Goal: Task Accomplishment & Management: Complete application form

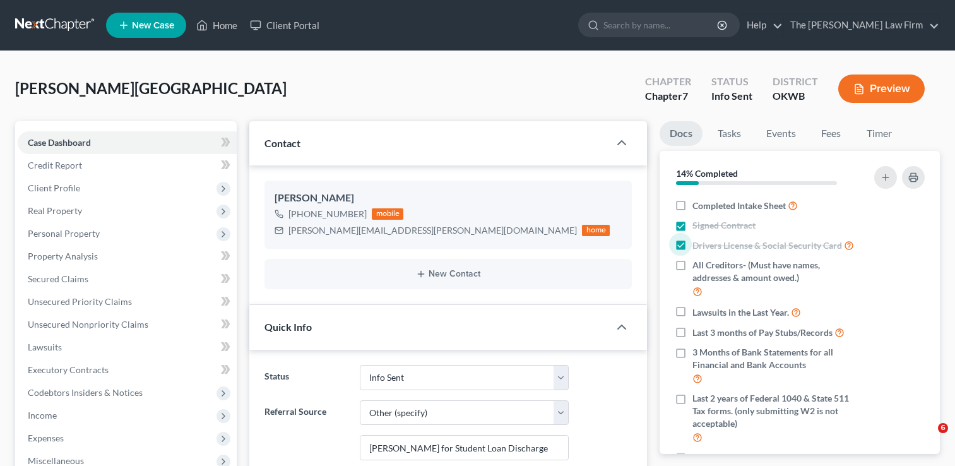
select select "3"
select select "6"
click at [215, 22] on link "Home" at bounding box center [217, 25] width 54 height 23
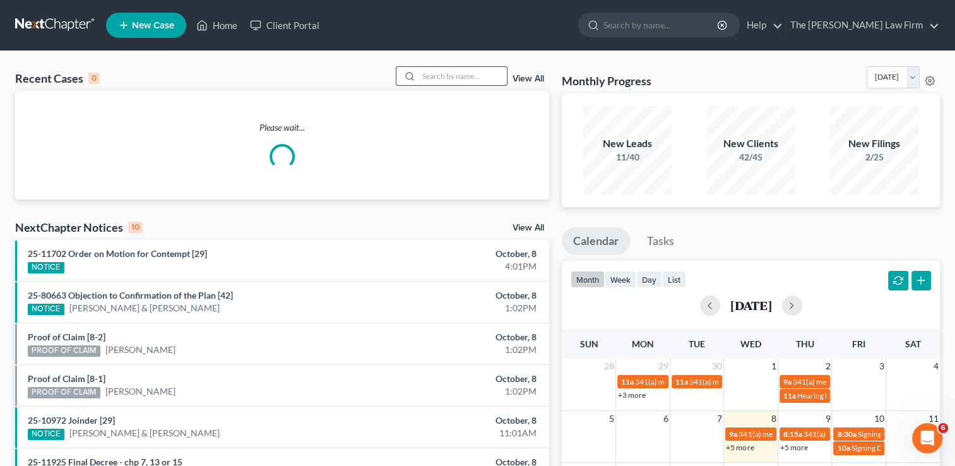
click at [440, 71] on input "search" at bounding box center [463, 76] width 88 height 18
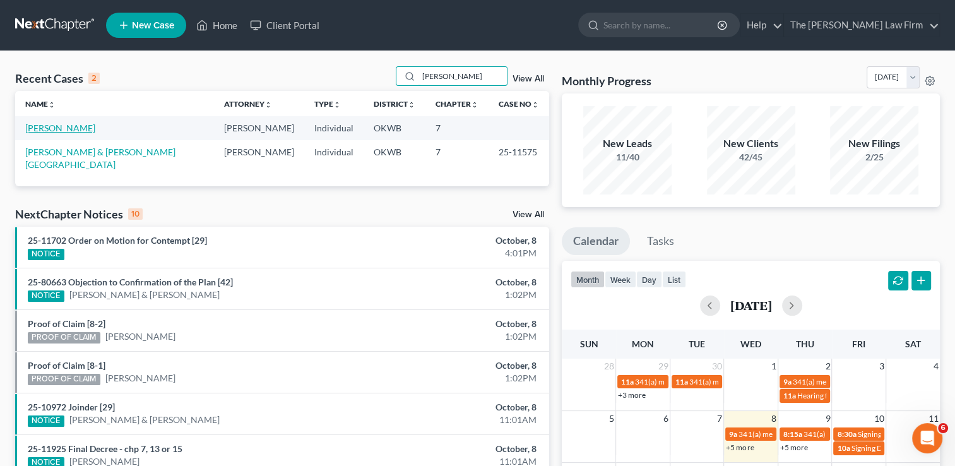
type input "[PERSON_NAME]"
click at [72, 129] on link "[PERSON_NAME]" at bounding box center [60, 128] width 70 height 11
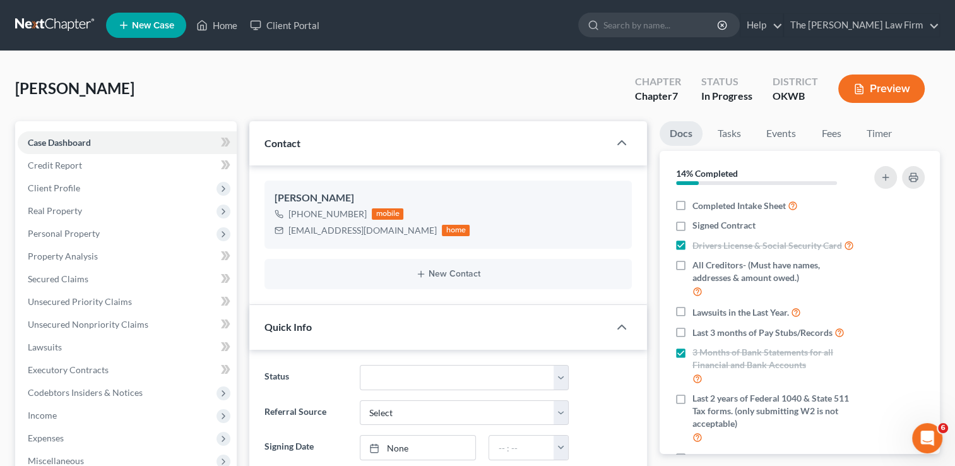
scroll to position [88, 0]
click at [177, 188] on span "Client Profile" at bounding box center [127, 188] width 219 height 23
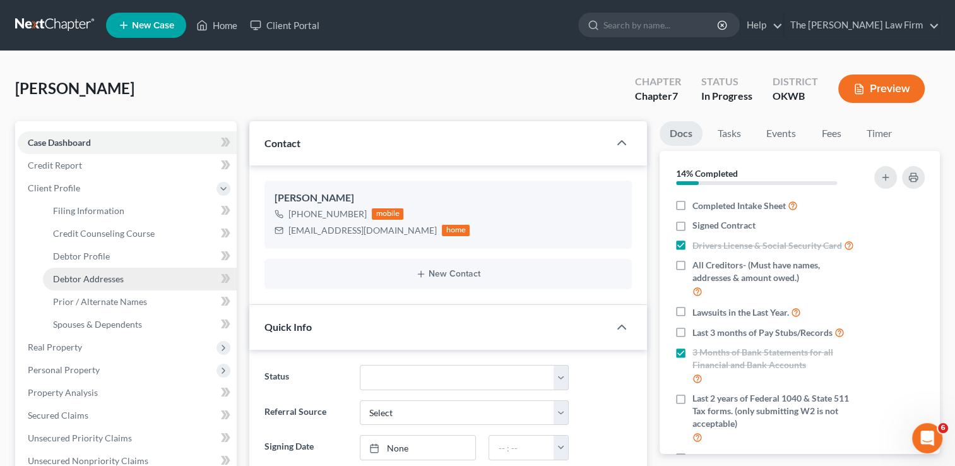
click at [182, 277] on link "Debtor Addresses" at bounding box center [140, 279] width 194 height 23
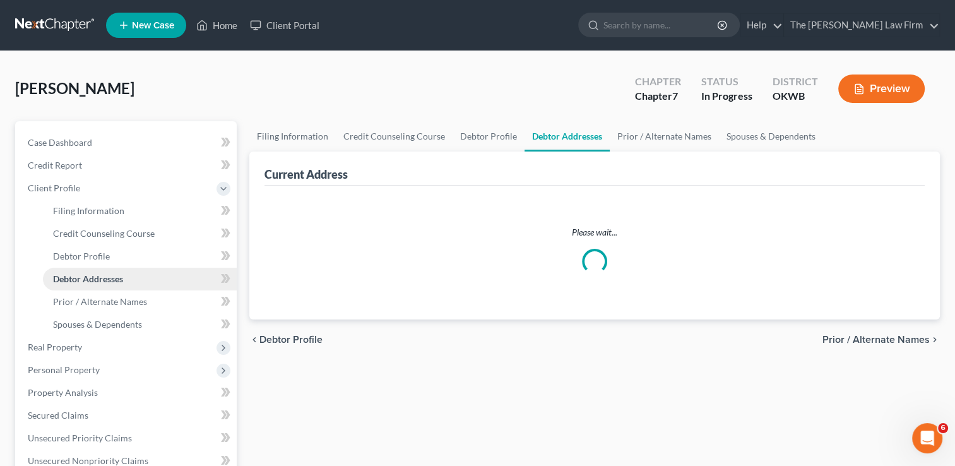
select select "0"
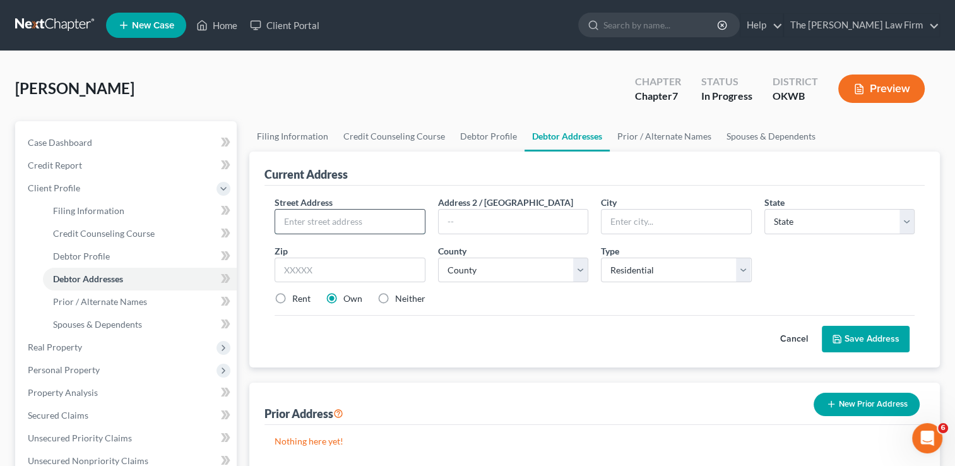
click at [298, 221] on input "text" at bounding box center [349, 222] width 149 height 24
paste input "[STREET_ADDRESS][PERSON_NAME]"
type input "[STREET_ADDRESS][PERSON_NAME]"
type input "Shawnee"
type input "74801"
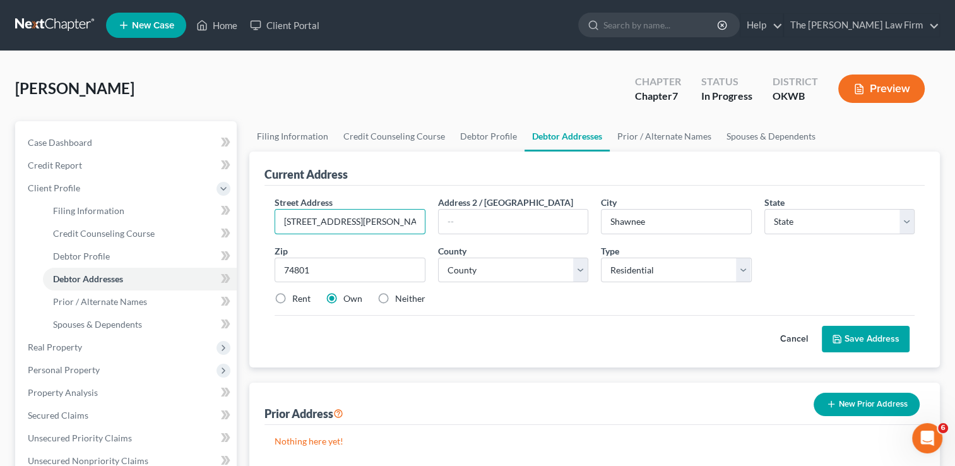
select select "37"
type input "[STREET_ADDRESS][PERSON_NAME]"
click at [583, 272] on select "County [GEOGRAPHIC_DATA] [GEOGRAPHIC_DATA] [GEOGRAPHIC_DATA] [GEOGRAPHIC_DATA] …" at bounding box center [513, 270] width 150 height 25
drag, startPoint x: 376, startPoint y: 101, endPoint x: 380, endPoint y: 95, distance: 7.7
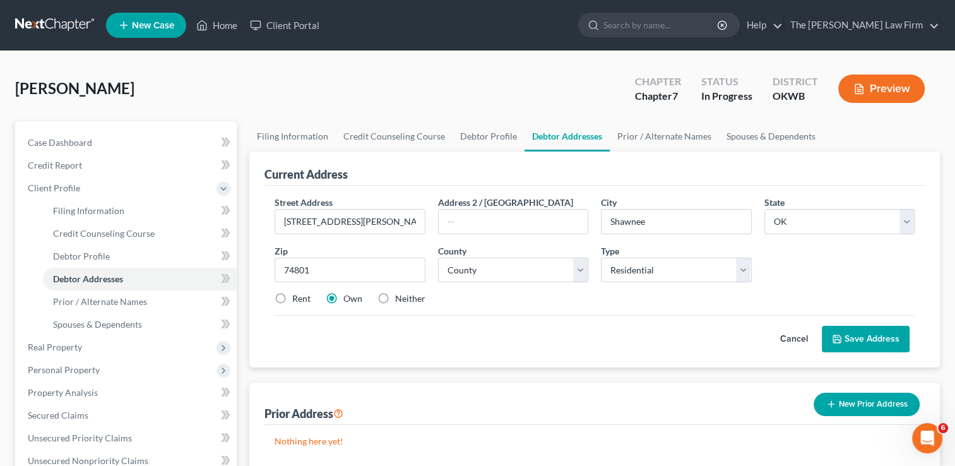
click at [377, 100] on div "[PERSON_NAME] Upgraded Chapter Chapter 7 Status In Progress District OKWB Previ…" at bounding box center [477, 93] width 925 height 55
click at [226, 20] on link "Home" at bounding box center [217, 25] width 54 height 23
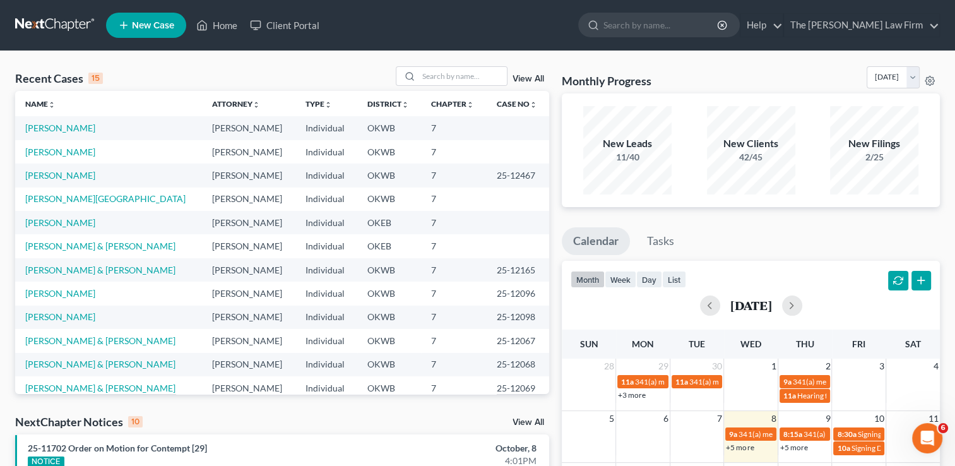
click at [147, 32] on link "New Case" at bounding box center [146, 25] width 80 height 25
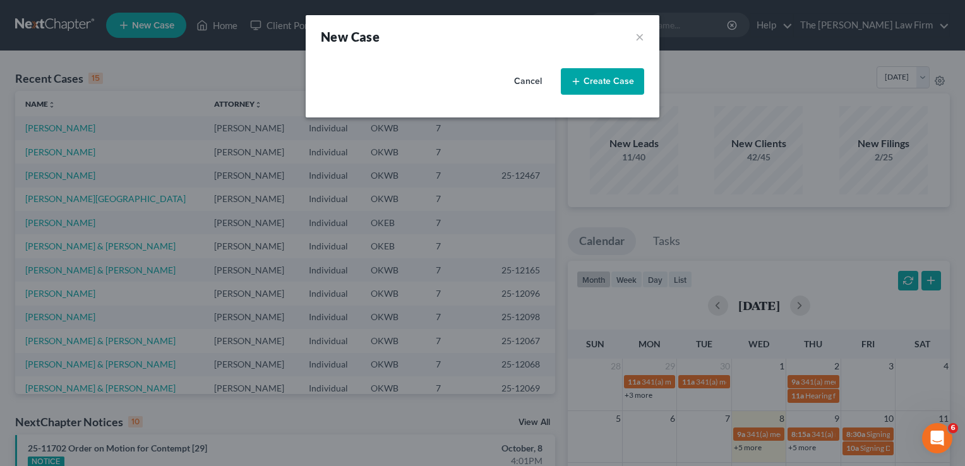
select select "65"
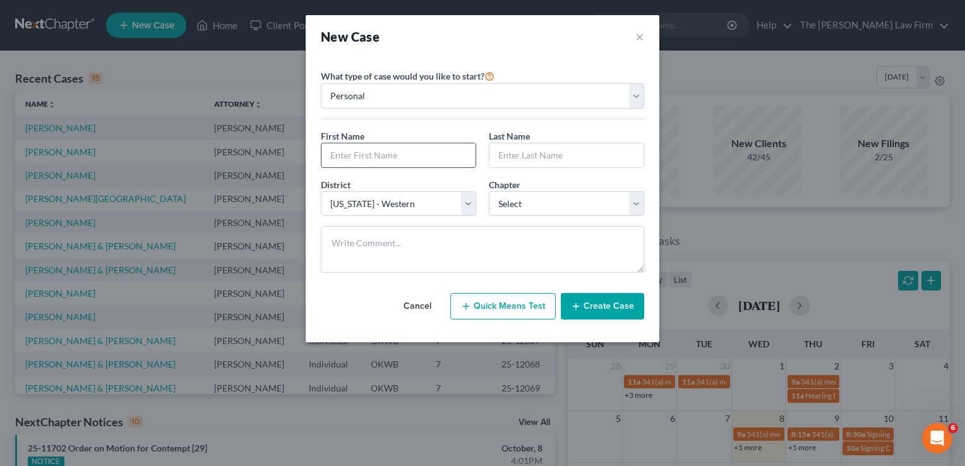
click at [362, 155] on input "text" at bounding box center [398, 155] width 154 height 24
type input "[PERSON_NAME]"
type input "j"
type input "[PERSON_NAME]"
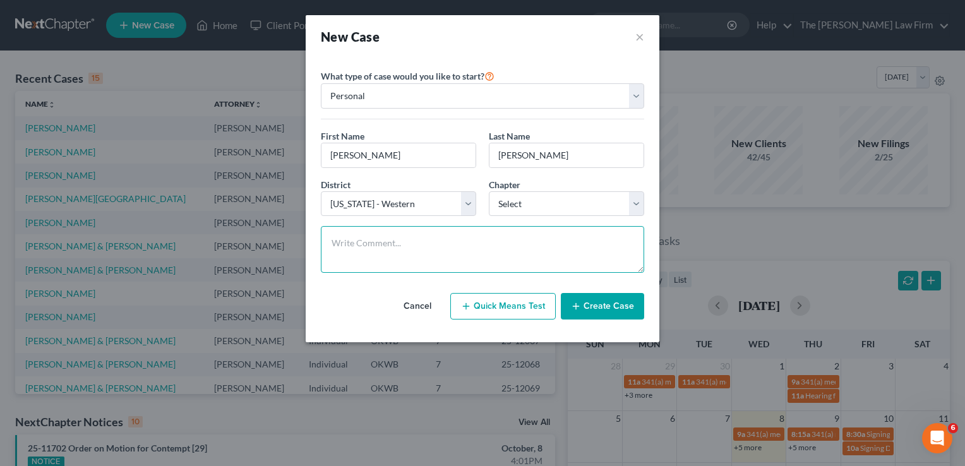
click at [446, 237] on textarea at bounding box center [482, 249] width 323 height 47
click at [601, 308] on button "Create Case" at bounding box center [602, 306] width 83 height 27
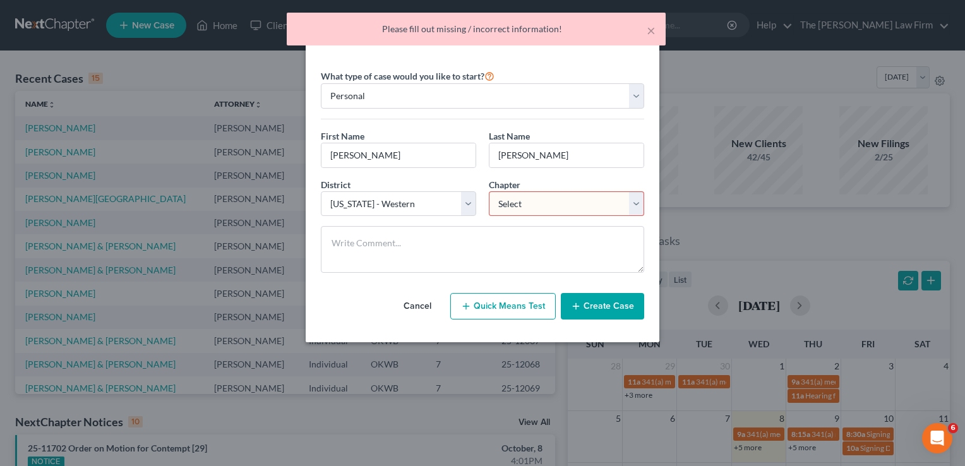
click at [637, 207] on select "Select 7 11 12 13" at bounding box center [566, 203] width 155 height 25
select select "0"
click at [489, 191] on select "Select 7 11 12 13" at bounding box center [566, 203] width 155 height 25
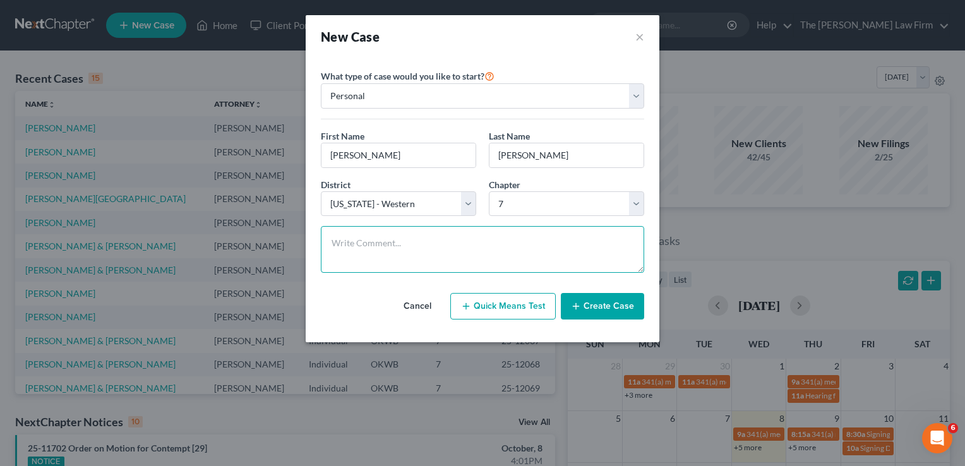
click at [591, 234] on textarea at bounding box center [482, 249] width 323 height 47
type textarea "He got one of our letters"
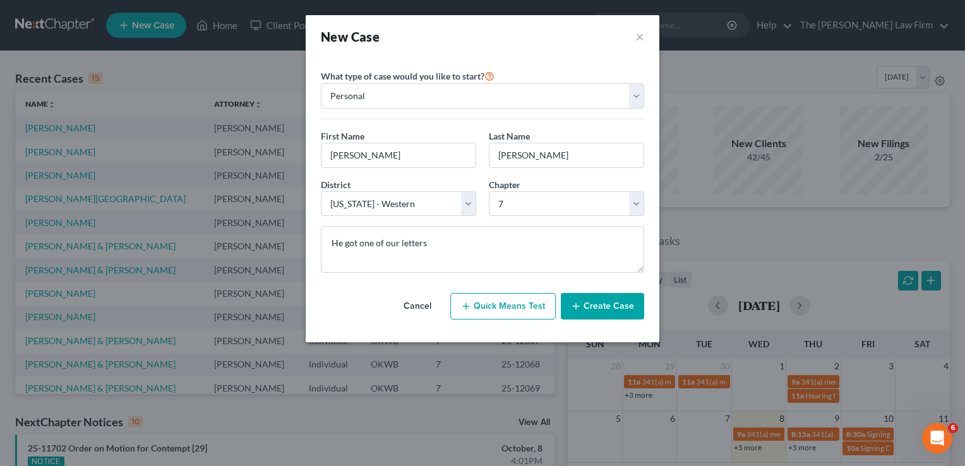
click at [626, 306] on button "Create Case" at bounding box center [602, 306] width 83 height 27
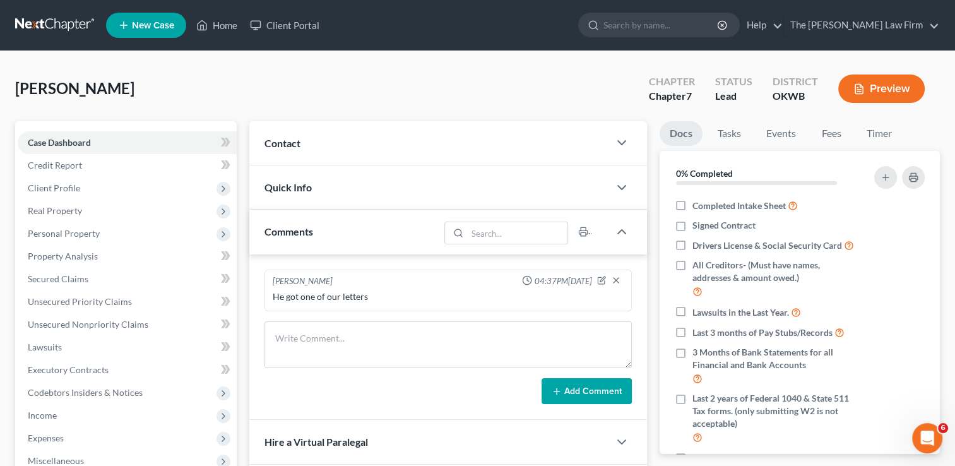
click at [462, 152] on div "Contact" at bounding box center [429, 143] width 360 height 44
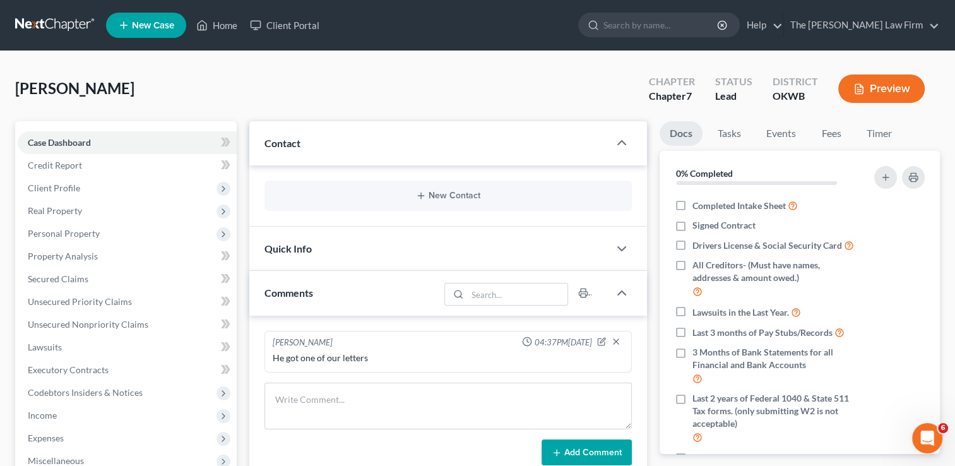
click at [486, 242] on div "Quick Info" at bounding box center [429, 249] width 360 height 44
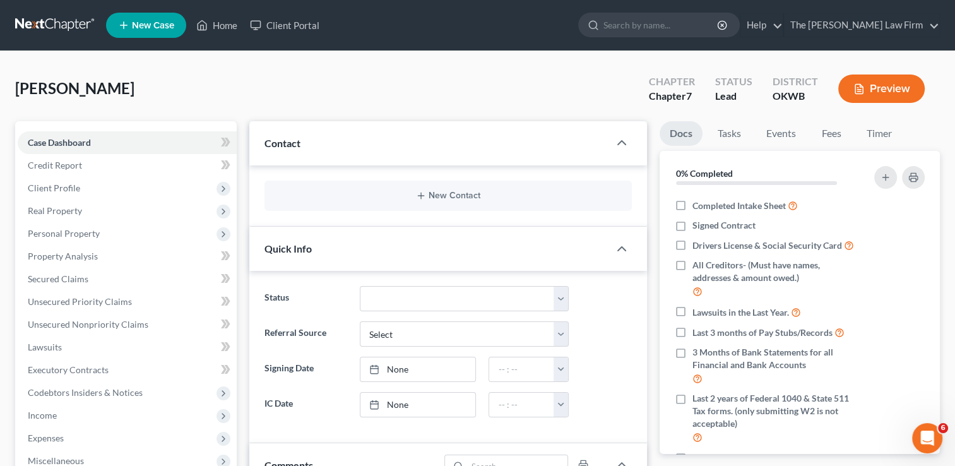
click at [489, 205] on div "New Contact" at bounding box center [449, 196] width 368 height 30
click at [438, 193] on button "New Contact" at bounding box center [448, 196] width 347 height 10
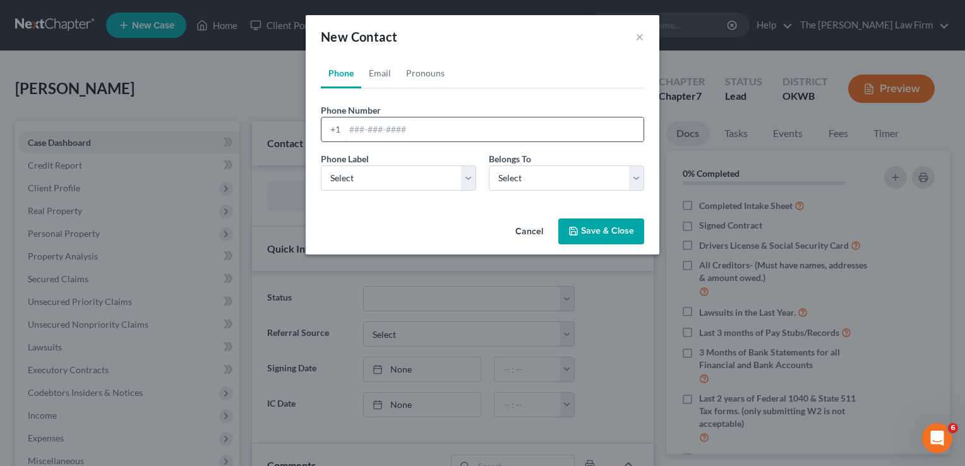
click at [416, 123] on input "tel" at bounding box center [494, 129] width 299 height 24
type input "4"
type input "[PHONE_NUMBER]"
click at [464, 181] on select "Select Mobile Home Work Other" at bounding box center [398, 177] width 155 height 25
select select "0"
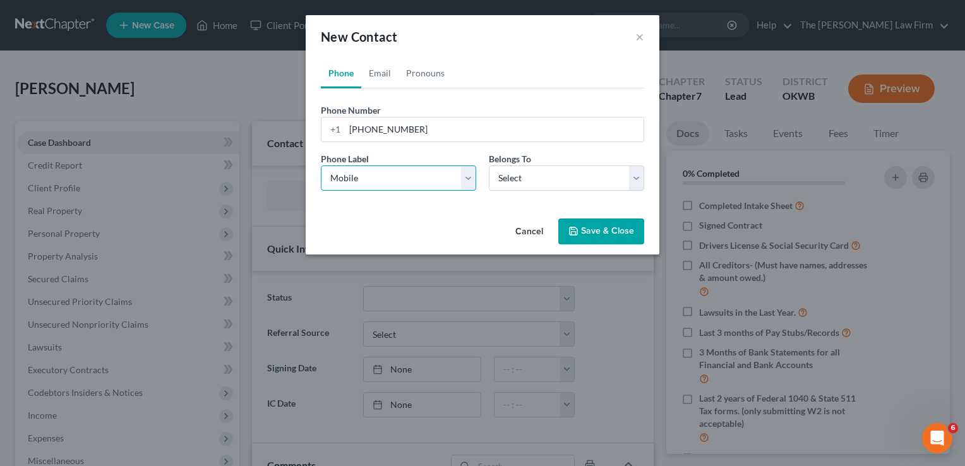
click at [321, 165] on select "Select Mobile Home Work Other" at bounding box center [398, 177] width 155 height 25
click at [638, 173] on select "Select Client Other" at bounding box center [566, 177] width 155 height 25
select select "0"
click at [489, 165] on select "Select Client Other" at bounding box center [566, 177] width 155 height 25
click at [602, 222] on button "Save & Close" at bounding box center [601, 232] width 86 height 27
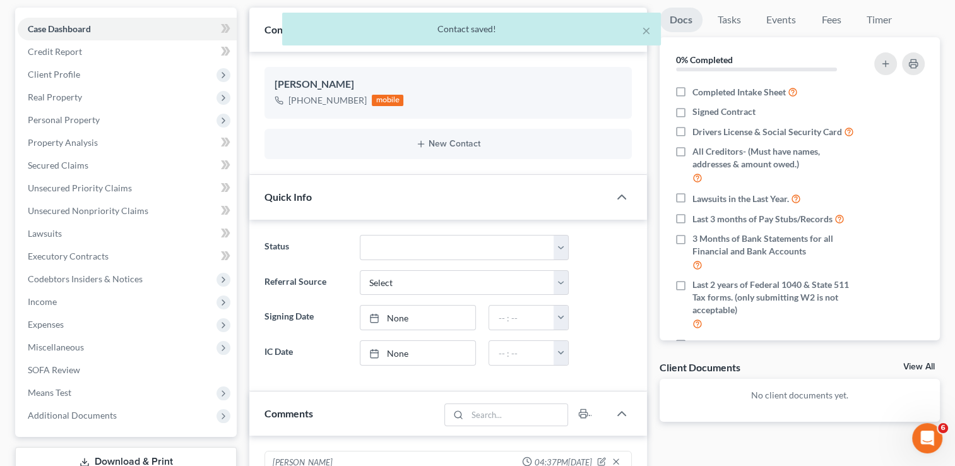
scroll to position [126, 0]
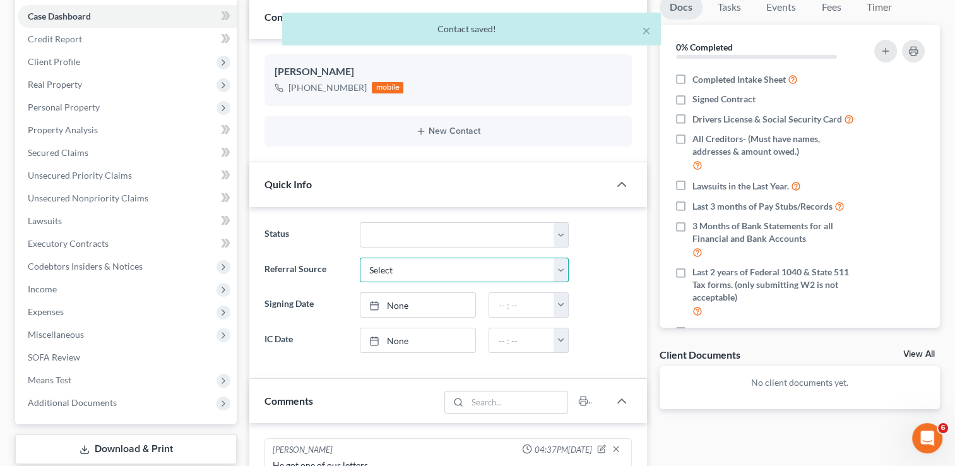
click at [561, 272] on select "Select Word Of Mouth Previous Clients Direct Mail Website Google Search Modern …" at bounding box center [464, 270] width 209 height 25
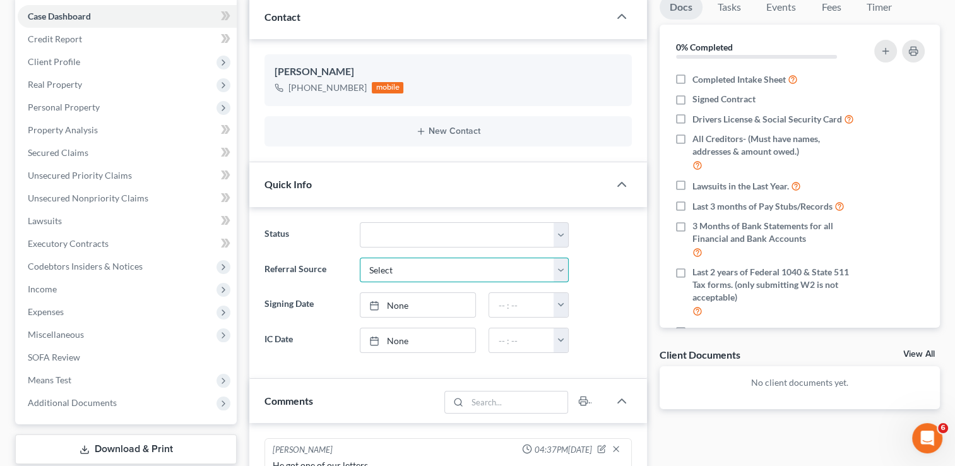
select select "2"
click at [360, 258] on select "Select Word Of Mouth Previous Clients Direct Mail Website Google Search Modern …" at bounding box center [464, 270] width 209 height 25
click at [409, 344] on link "None" at bounding box center [419, 340] width 116 height 24
type input "[DATE]"
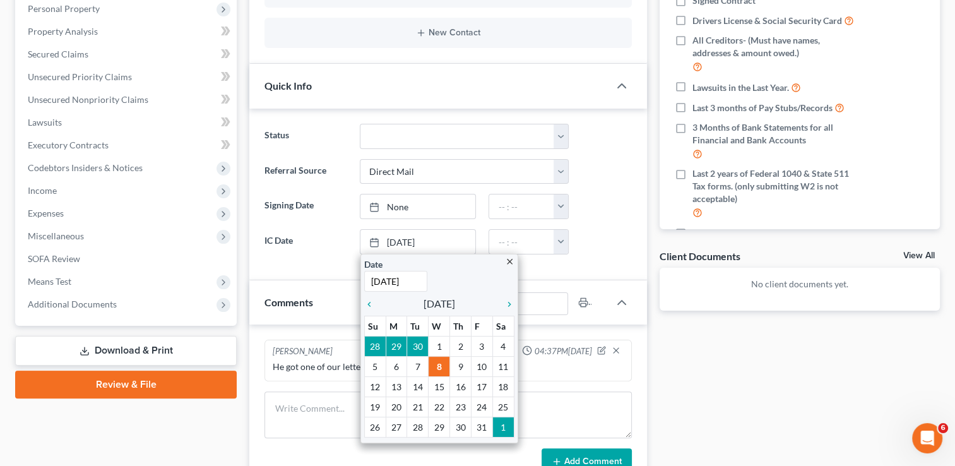
scroll to position [253, 0]
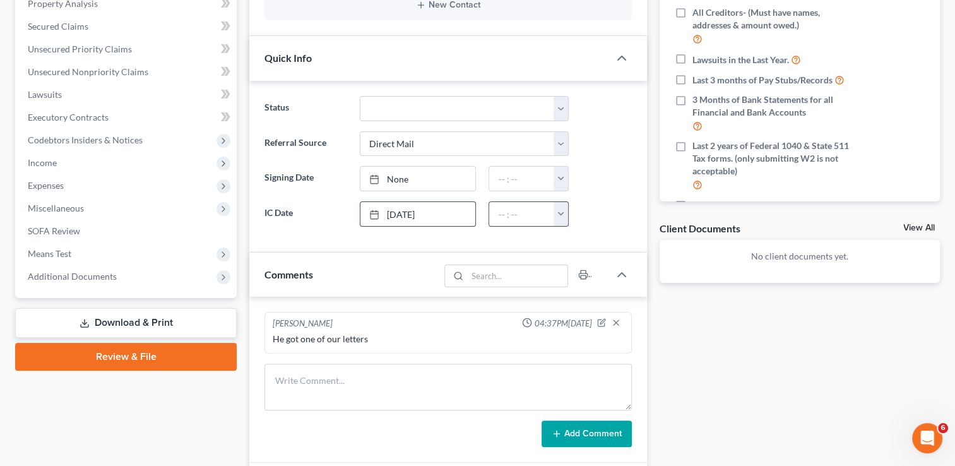
click at [557, 219] on button "button" at bounding box center [561, 214] width 14 height 24
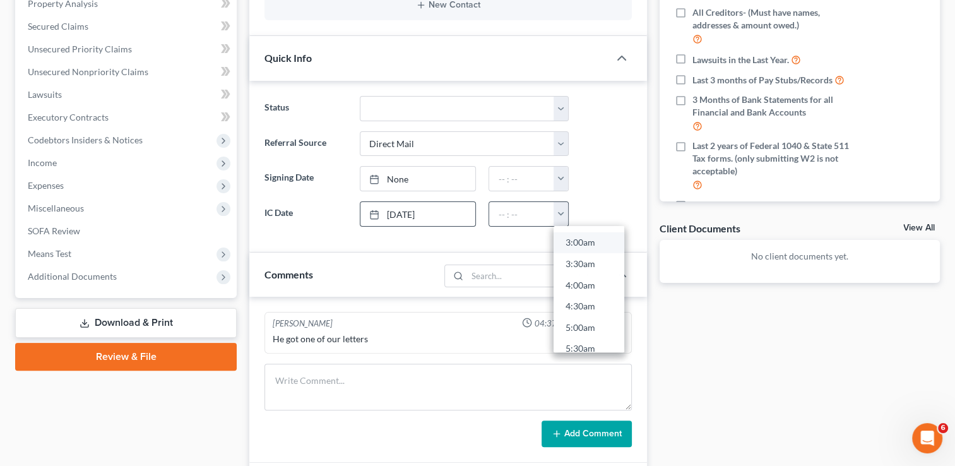
click at [567, 243] on link "3:00am" at bounding box center [589, 242] width 71 height 21
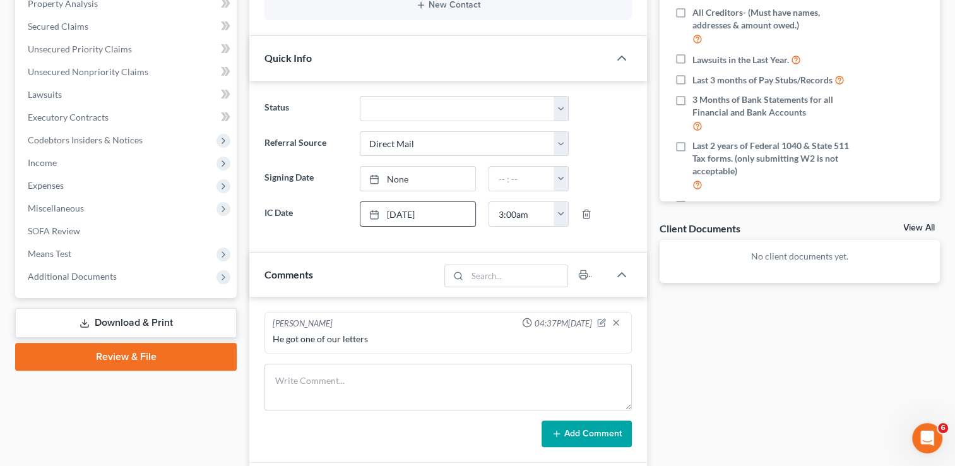
click at [568, 215] on div "3:00am 12:00am 12:30am 1:00am 1:30am 2:00am 2:30am 3:00am 3:30am 4:00am 4:30am …" at bounding box center [528, 213] width 92 height 25
click at [563, 217] on button "button" at bounding box center [561, 214] width 14 height 24
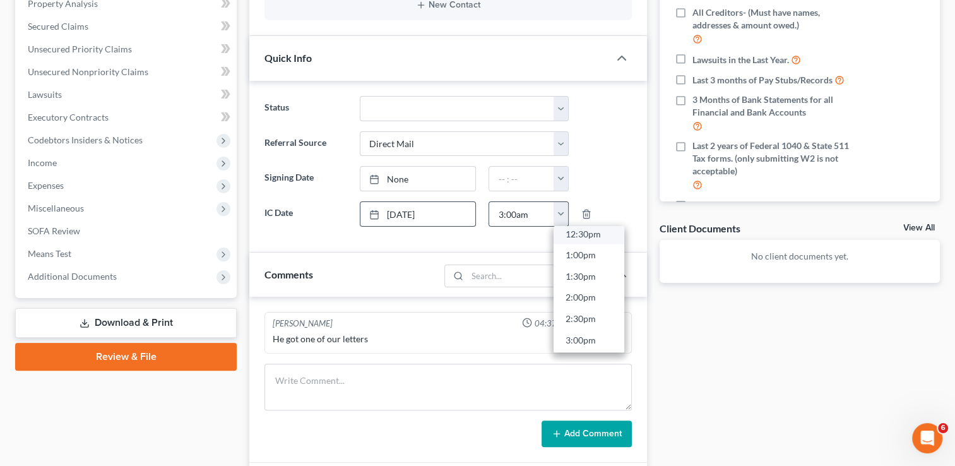
scroll to position [568, 0]
click at [566, 311] on link "3:00pm" at bounding box center [589, 309] width 71 height 21
type input "3:00pm"
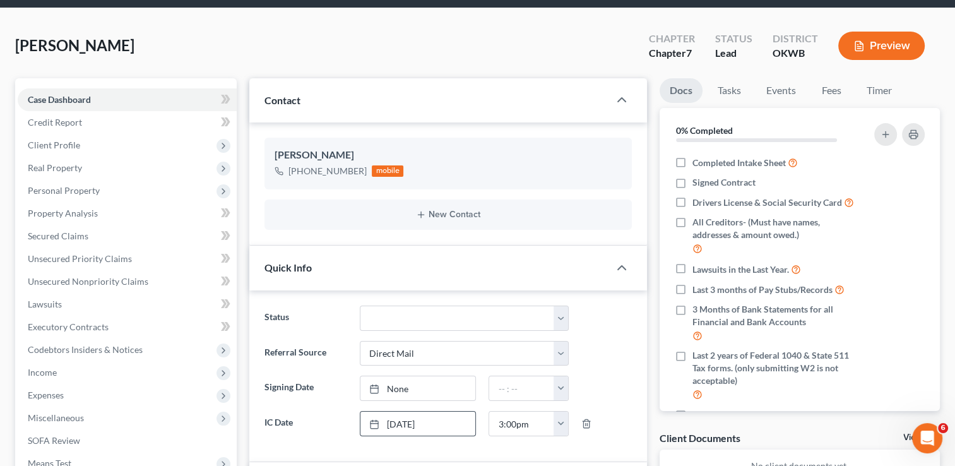
scroll to position [0, 0]
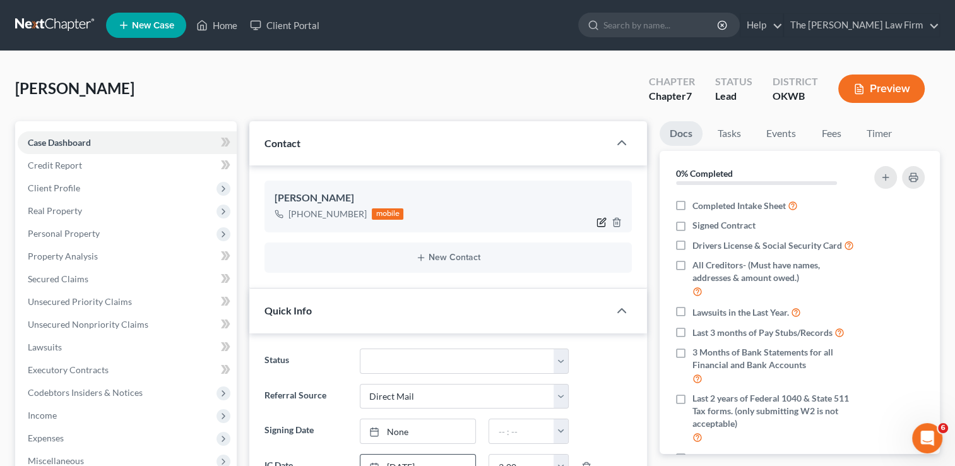
click at [604, 224] on icon "button" at bounding box center [602, 222] width 10 height 10
select select "0"
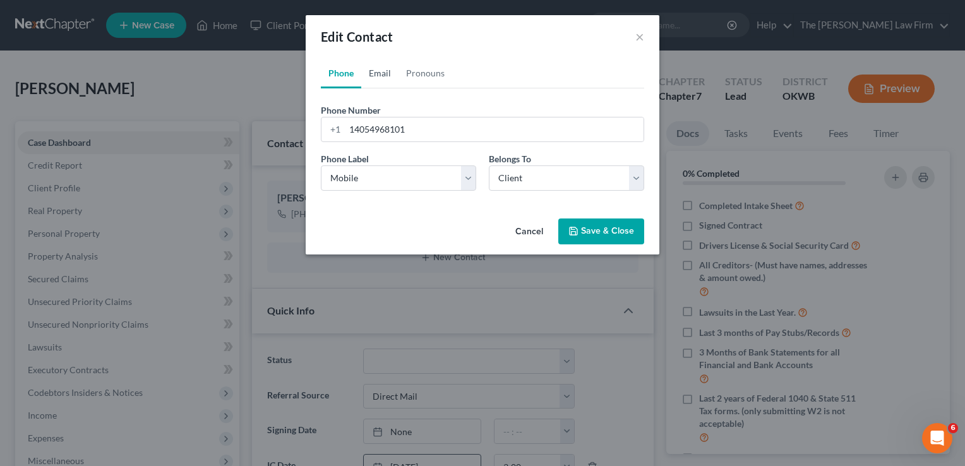
click at [380, 76] on link "Email" at bounding box center [379, 73] width 37 height 30
click at [524, 128] on input "email" at bounding box center [494, 129] width 299 height 24
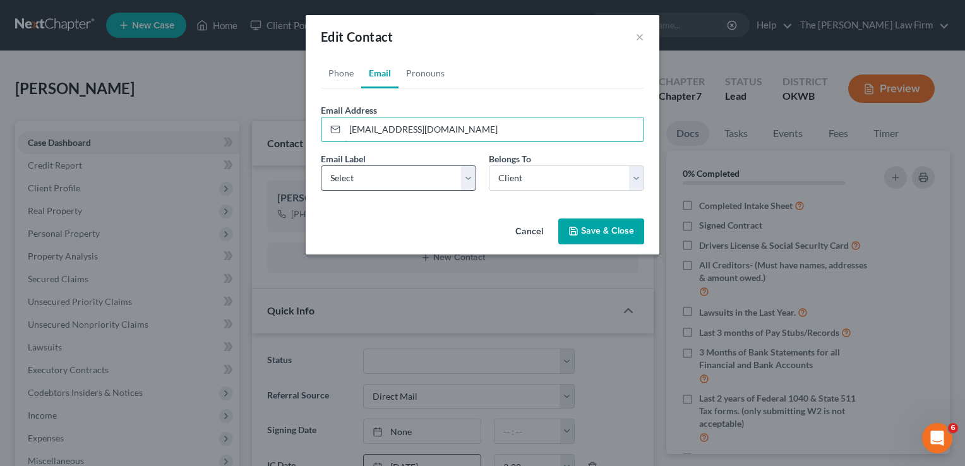
type input "[EMAIL_ADDRESS][DOMAIN_NAME]"
click at [472, 178] on select "Select Home Work Other" at bounding box center [398, 177] width 155 height 25
select select "0"
click at [321, 165] on select "Select Home Work Other" at bounding box center [398, 177] width 155 height 25
drag, startPoint x: 470, startPoint y: 133, endPoint x: 338, endPoint y: 129, distance: 132.0
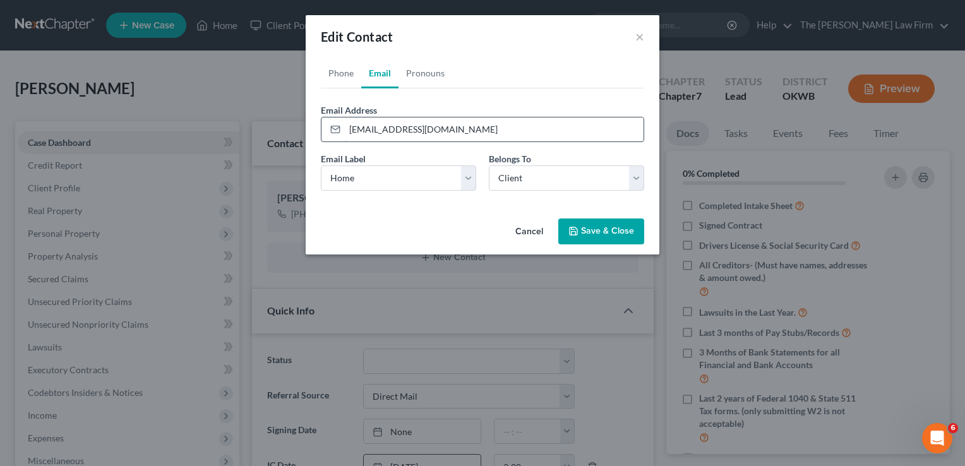
click at [338, 129] on div "[EMAIL_ADDRESS][DOMAIN_NAME]" at bounding box center [482, 129] width 323 height 25
click at [580, 234] on button "Save & Close" at bounding box center [601, 232] width 86 height 27
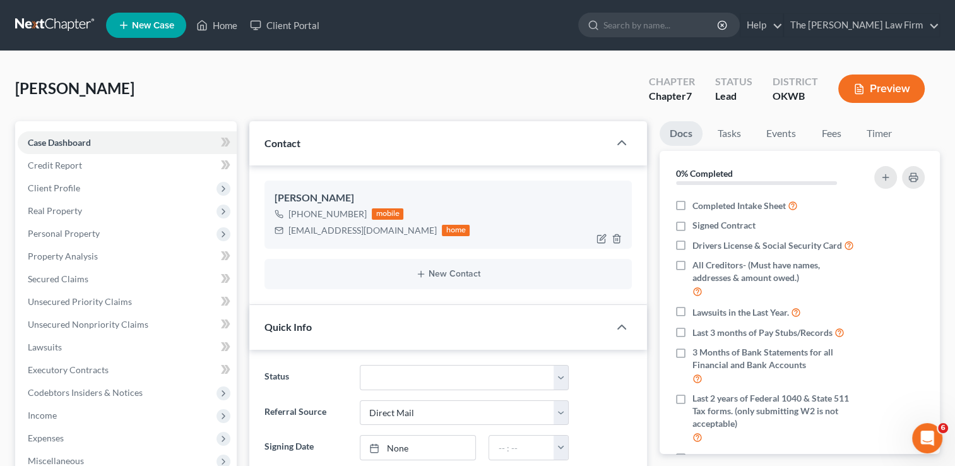
drag, startPoint x: 363, startPoint y: 215, endPoint x: 300, endPoint y: 216, distance: 63.2
click at [300, 216] on div "[PHONE_NUMBER] mobile" at bounding box center [372, 214] width 195 height 16
drag, startPoint x: 299, startPoint y: 216, endPoint x: 369, endPoint y: 97, distance: 137.9
click at [373, 92] on div "[PERSON_NAME] Upgraded Chapter Chapter 7 Status Lead District OKWB Preview" at bounding box center [477, 93] width 925 height 55
drag, startPoint x: 364, startPoint y: 216, endPoint x: 301, endPoint y: 220, distance: 63.3
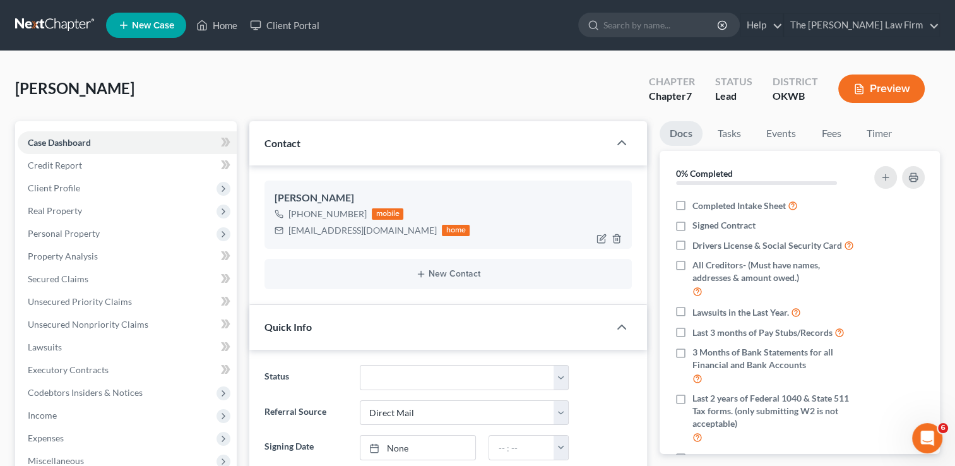
click at [301, 220] on div "[PHONE_NUMBER] mobile" at bounding box center [372, 214] width 195 height 16
copy div "[PHONE_NUMBER]"
click at [364, 51] on main "[PERSON_NAME] Upgraded Chapter Chapter 7 Status Lead District OKWB Preview Peti…" at bounding box center [477, 471] width 955 height 840
drag, startPoint x: 225, startPoint y: 24, endPoint x: 240, endPoint y: 57, distance: 36.2
click at [225, 24] on link "Home" at bounding box center [217, 25] width 54 height 23
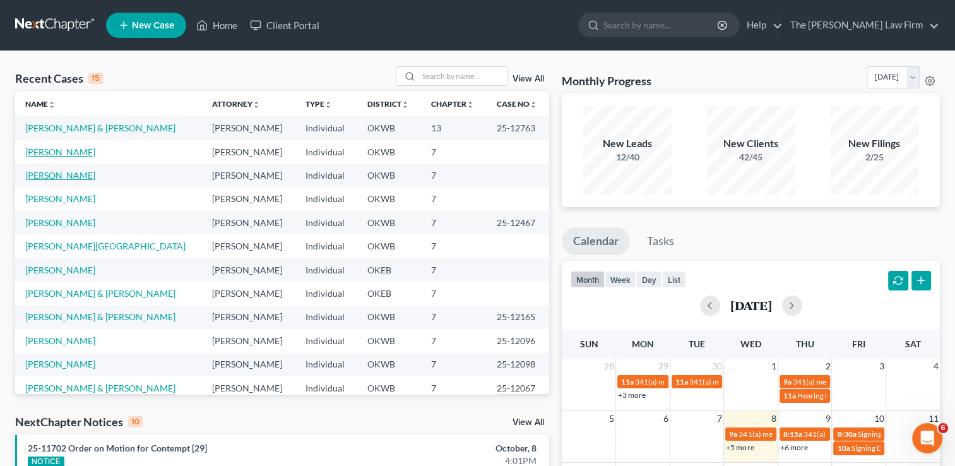
click at [60, 151] on link "[PERSON_NAME]" at bounding box center [60, 152] width 70 height 11
select select "2"
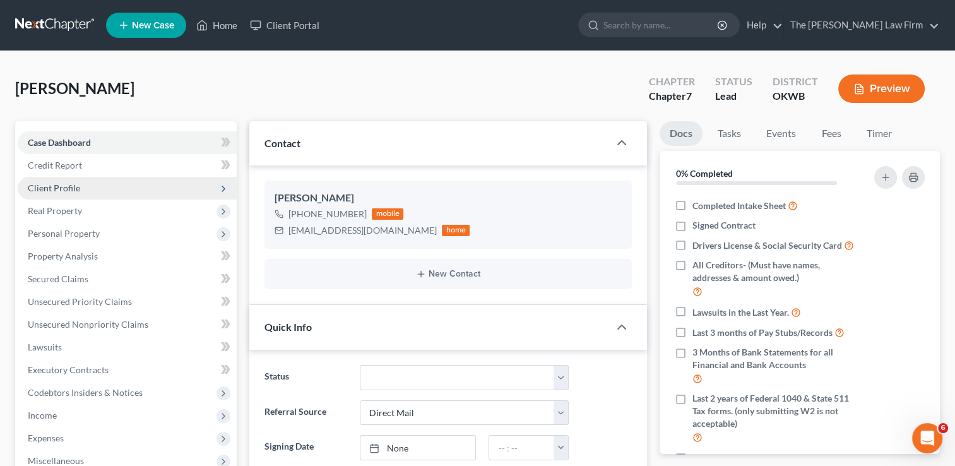
click at [78, 191] on span "Client Profile" at bounding box center [54, 188] width 52 height 11
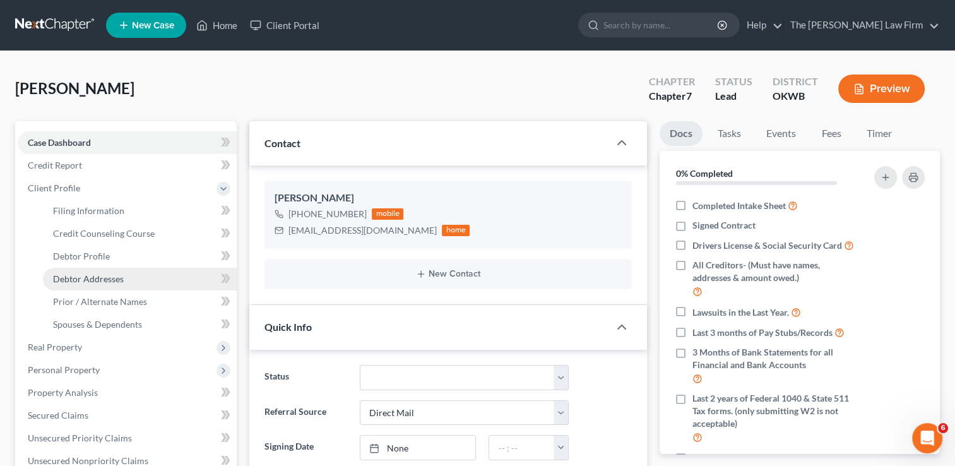
click at [107, 282] on span "Debtor Addresses" at bounding box center [88, 278] width 71 height 11
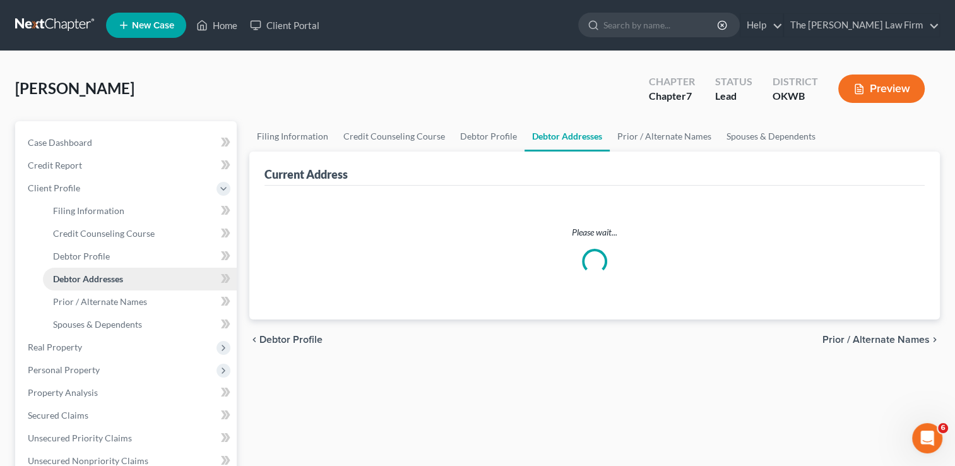
select select "0"
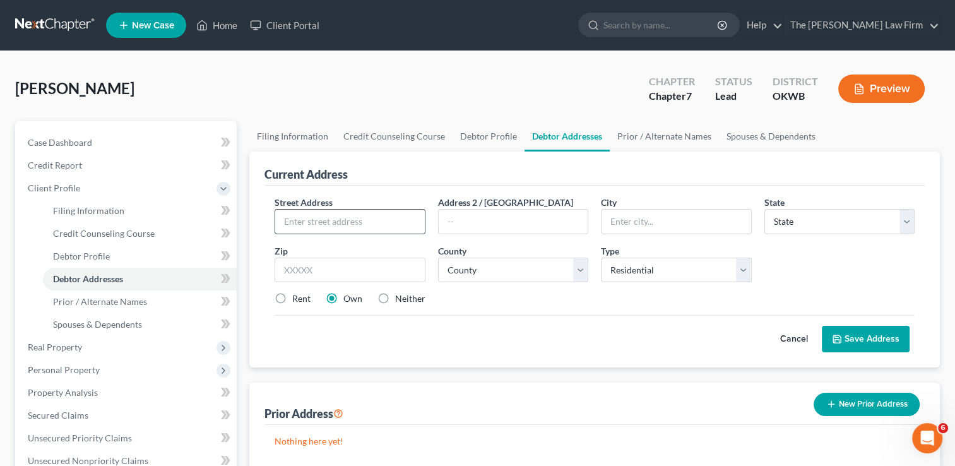
click at [301, 227] on input "text" at bounding box center [349, 222] width 149 height 24
type input "[STREET_ADDRESS]"
type input "[PERSON_NAME]"
select select "37"
type input "73012"
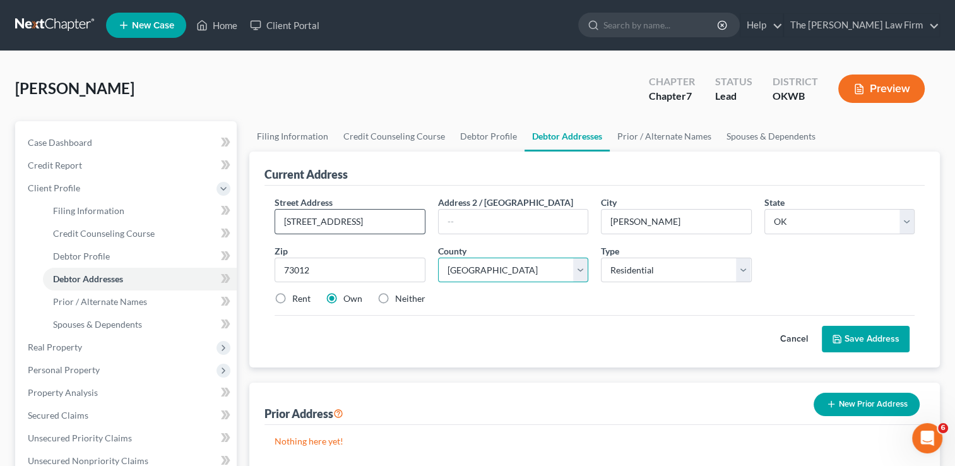
select select "54"
drag, startPoint x: 860, startPoint y: 342, endPoint x: 715, endPoint y: 347, distance: 144.7
click at [860, 342] on button "Save Address" at bounding box center [866, 339] width 88 height 27
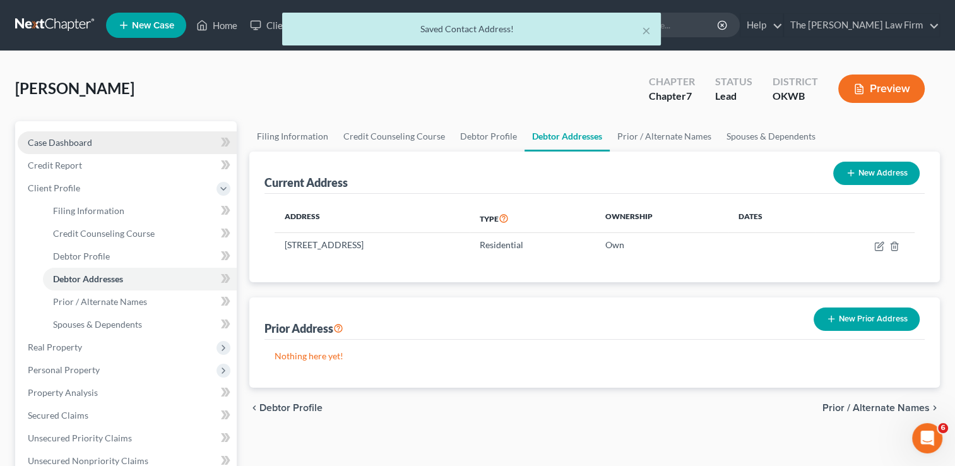
click at [110, 145] on link "Case Dashboard" at bounding box center [127, 142] width 219 height 23
select select "2"
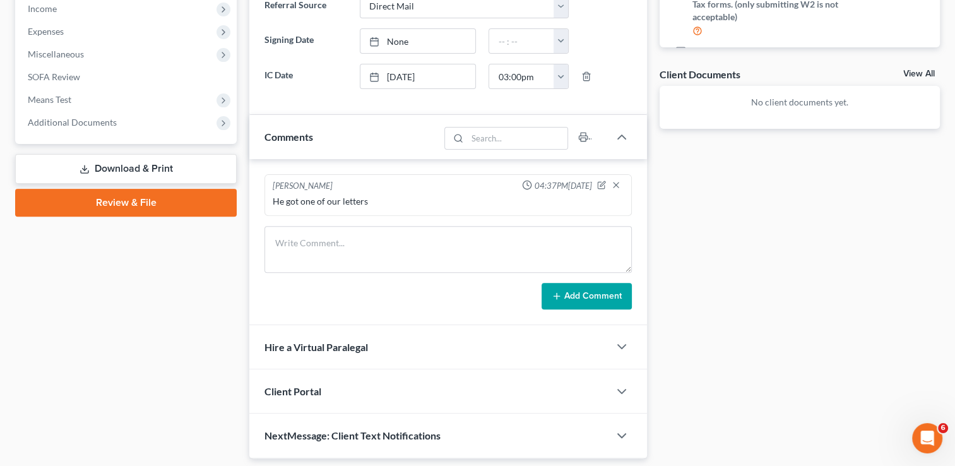
scroll to position [380, 0]
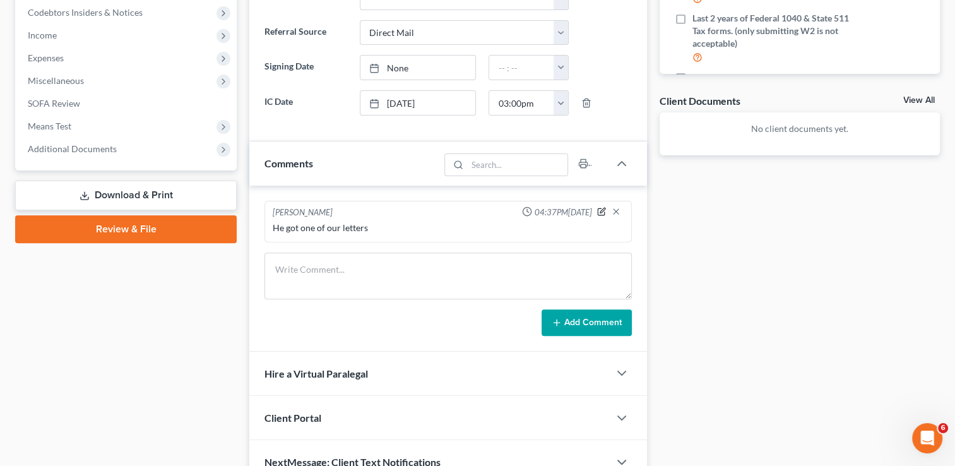
click at [599, 211] on icon "button" at bounding box center [601, 211] width 9 height 9
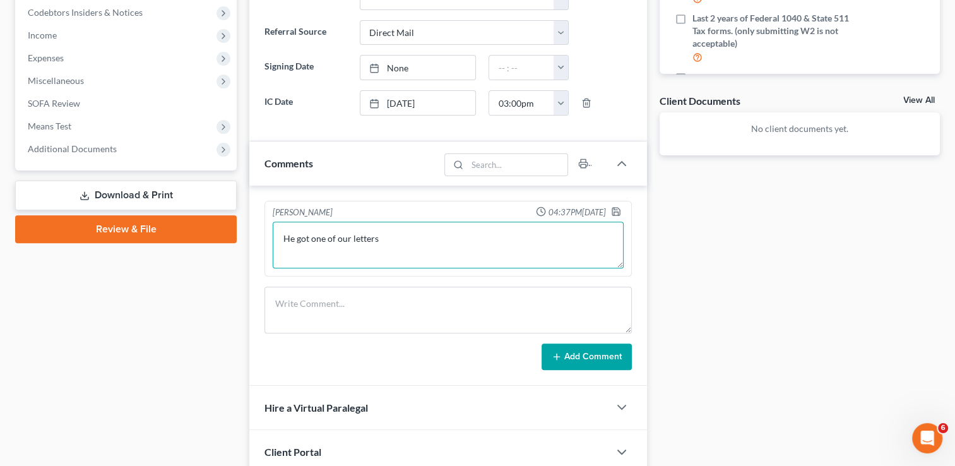
click at [491, 241] on textarea "He got one of our letters" at bounding box center [448, 245] width 351 height 47
paste textarea "CJ-2025-6613"
click at [510, 232] on textarea "He got one of our letters - Ltr B & his OSCN Case# CJ-2025-6613" at bounding box center [448, 245] width 351 height 47
type textarea "He got one of our letters - Ltr B & his OSCN Case# CJ-2025-6613"
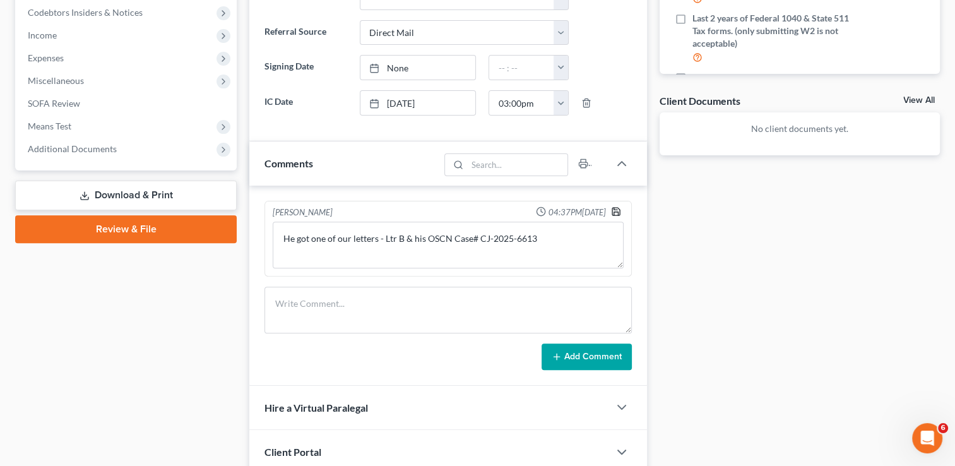
click at [618, 212] on polyline "button" at bounding box center [616, 213] width 4 height 3
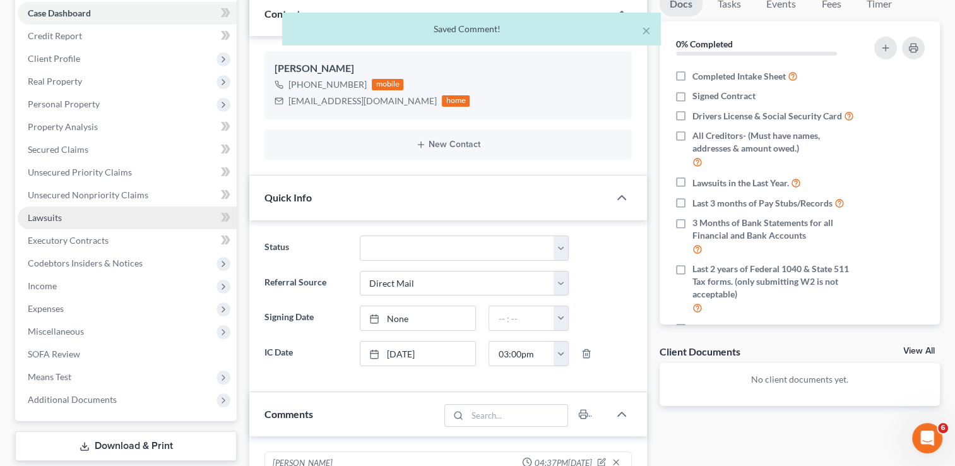
scroll to position [64, 0]
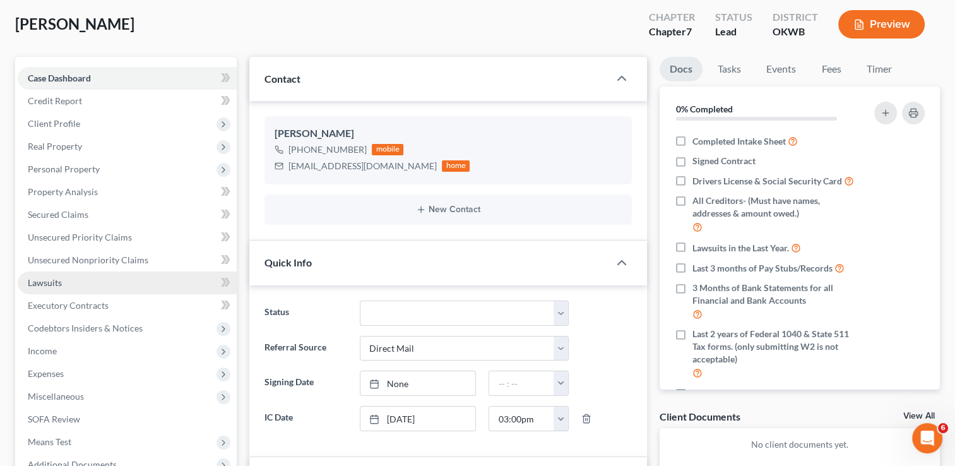
click at [99, 287] on link "Lawsuits" at bounding box center [127, 283] width 219 height 23
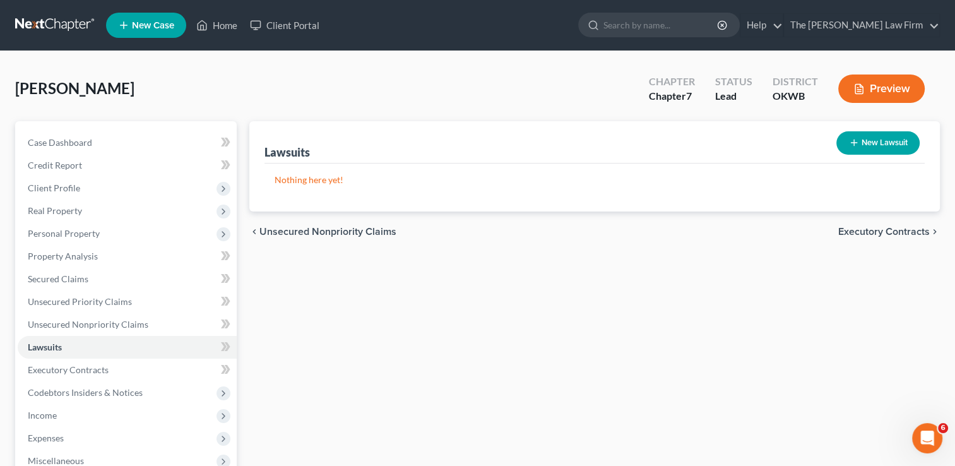
click at [890, 142] on button "New Lawsuit" at bounding box center [878, 142] width 83 height 23
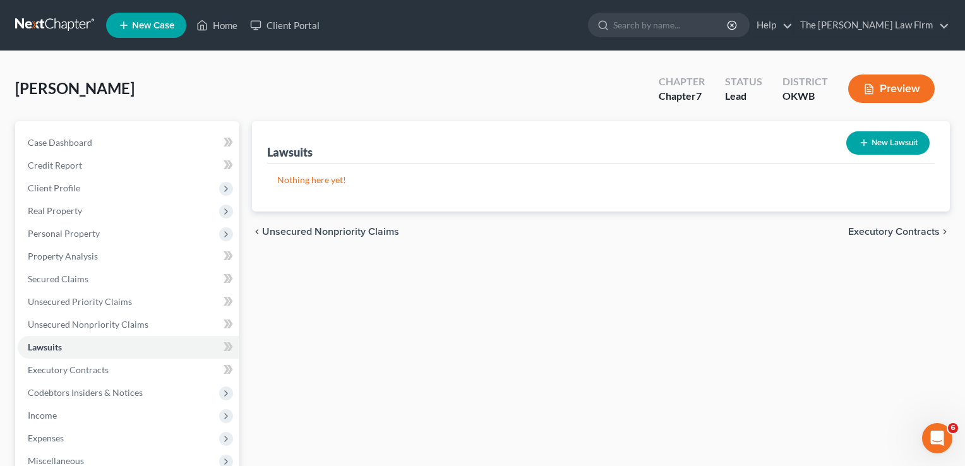
select select "0"
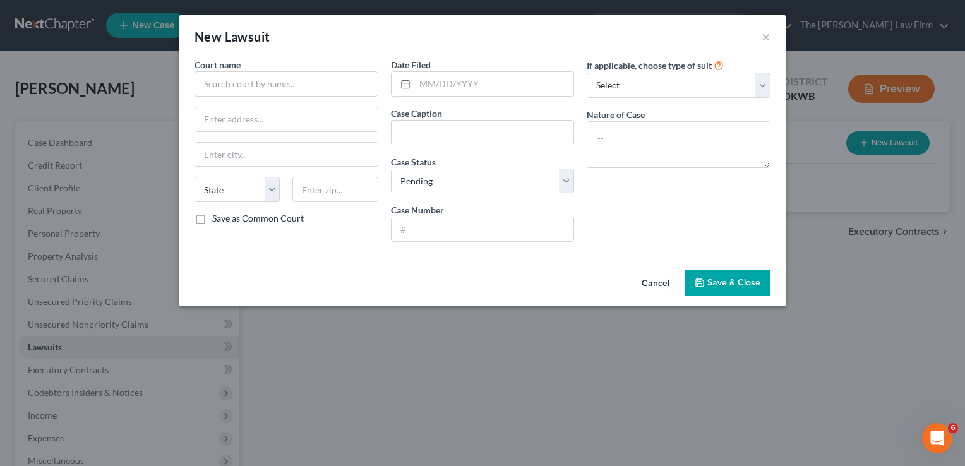
drag, startPoint x: 660, startPoint y: 284, endPoint x: 639, endPoint y: 326, distance: 47.2
click at [660, 284] on button "Cancel" at bounding box center [656, 283] width 48 height 25
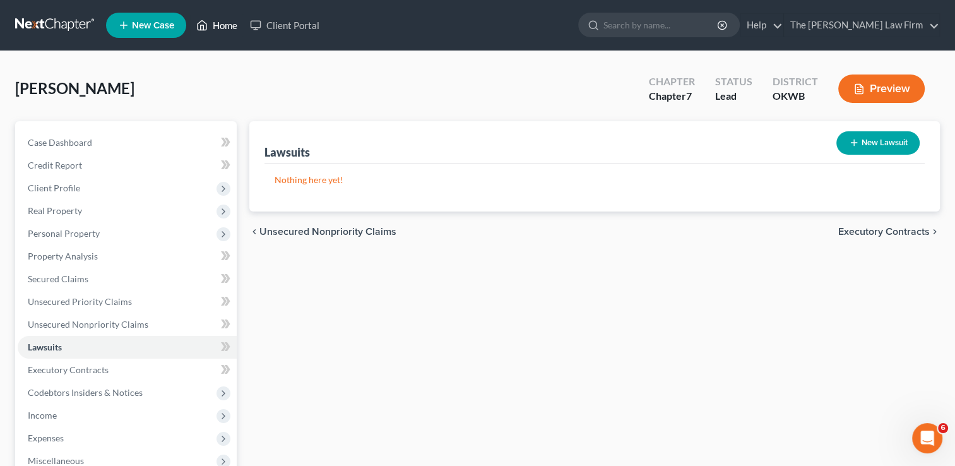
click at [229, 27] on link "Home" at bounding box center [217, 25] width 54 height 23
